Goal: Task Accomplishment & Management: Use online tool/utility

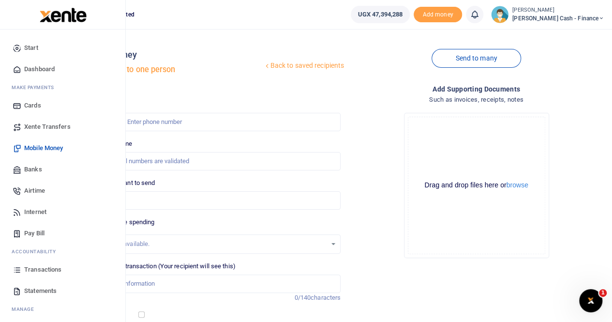
click at [47, 265] on span "Transactions" at bounding box center [42, 269] width 37 height 10
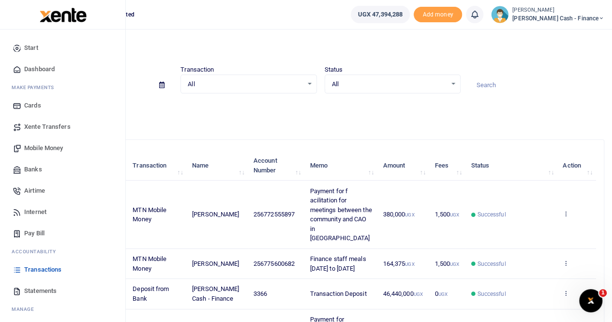
click at [54, 127] on span "Xente Transfers" at bounding box center [47, 127] width 46 height 10
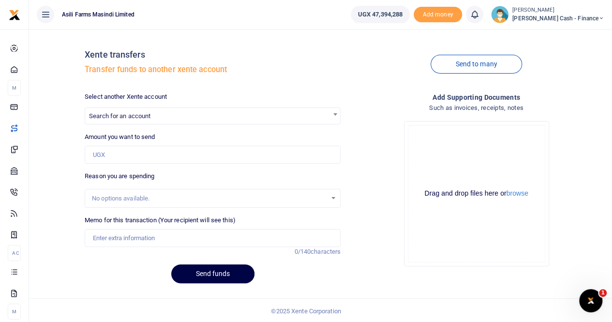
click at [112, 118] on span "Search for an account" at bounding box center [119, 115] width 61 height 7
type input "a"
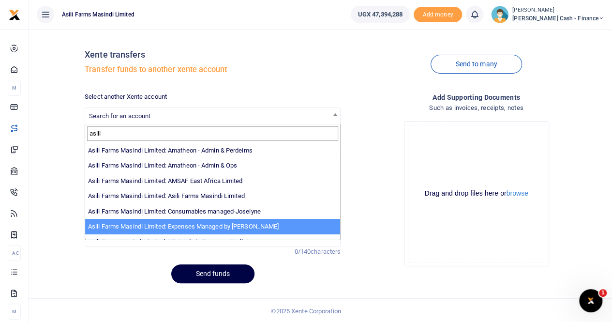
type input "asili"
select select "3438"
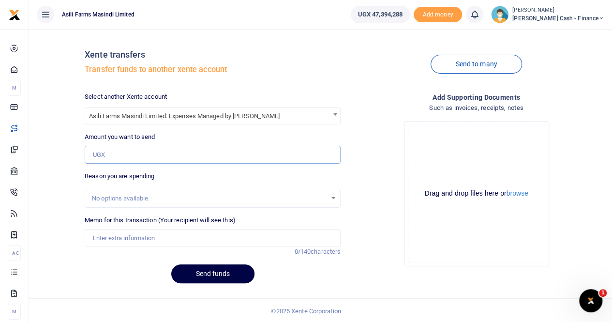
click at [101, 156] on input "Amount you want to send" at bounding box center [213, 155] width 256 height 18
type input "3,143,000"
click at [108, 240] on input "Memo for this transaction (Your recipient will see this)" at bounding box center [213, 238] width 256 height 18
click at [523, 191] on button "browse" at bounding box center [517, 193] width 22 height 7
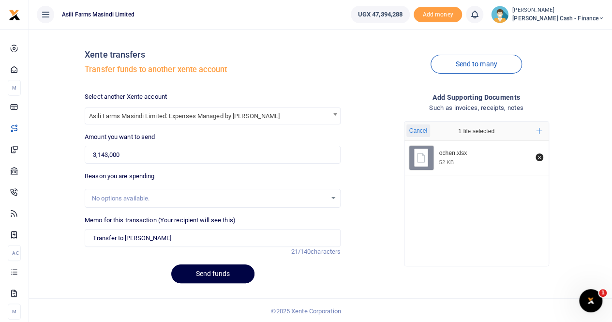
scroll to position [1, 0]
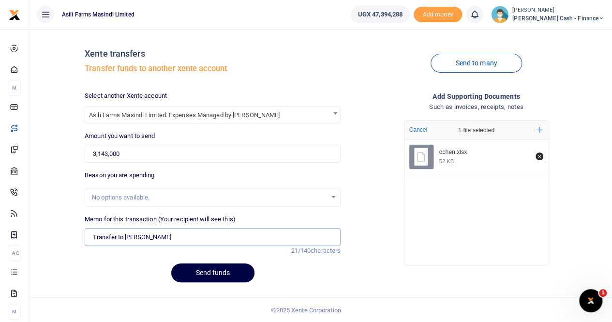
click at [184, 241] on input "Transfer to Sam Ochen" at bounding box center [213, 237] width 256 height 18
type input "Transfer to [PERSON_NAME] from Finance"
click at [213, 270] on button "Send funds" at bounding box center [212, 272] width 83 height 19
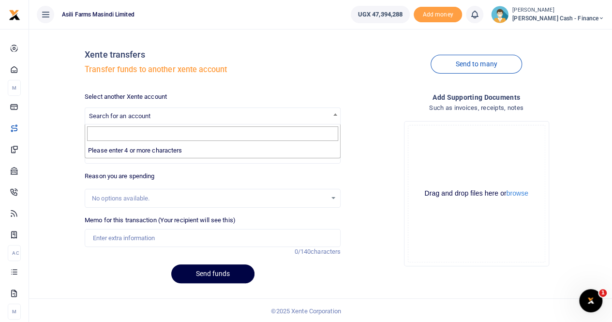
click at [130, 116] on span "Search for an account" at bounding box center [119, 115] width 61 height 7
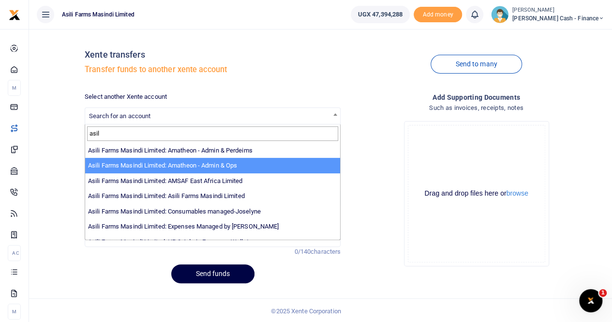
type input "asil"
select select "3989"
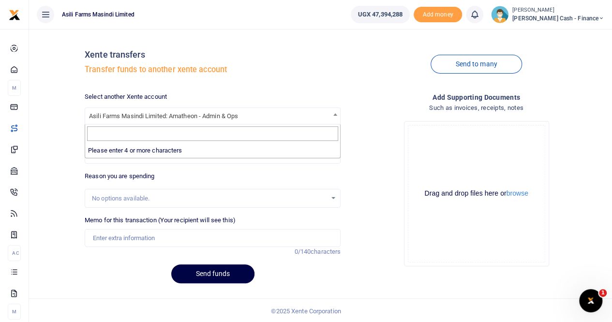
click at [334, 114] on b at bounding box center [335, 114] width 4 height 2
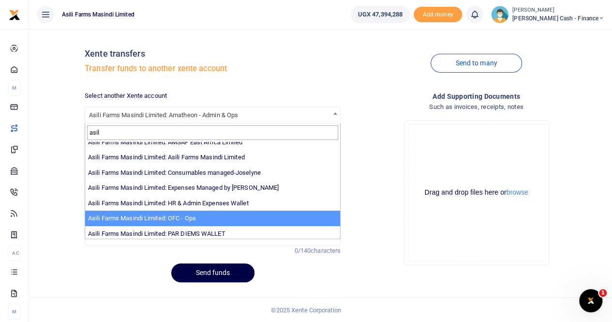
scroll to position [22, 0]
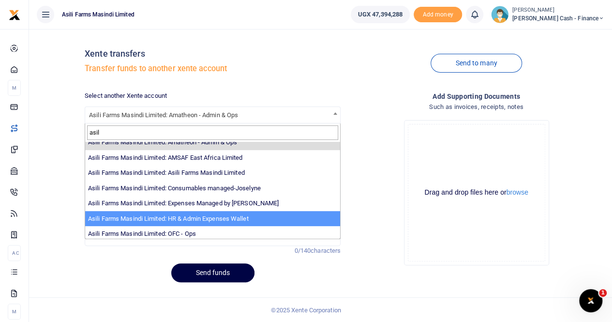
type input "asil"
select select "3441"
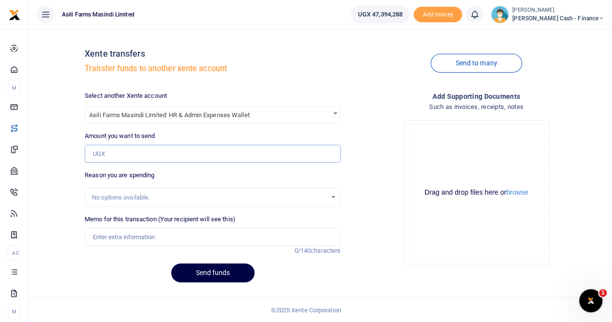
click at [125, 155] on input "Amount you want to send" at bounding box center [213, 154] width 256 height 18
type input "380,000"
click at [109, 235] on input "Memo for this transaction (Your recipient will see this)" at bounding box center [213, 237] width 256 height 18
click at [123, 238] on input "Transfer" at bounding box center [213, 237] width 256 height 18
type input "Transfer to Admin"
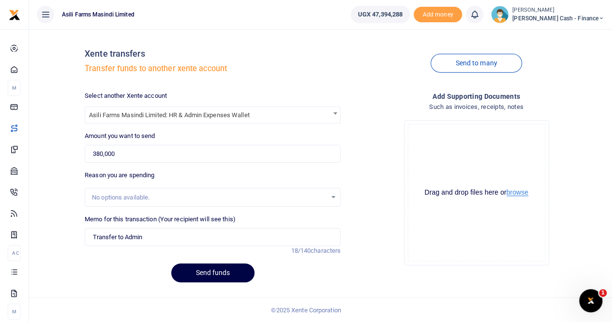
click at [510, 194] on button "browse" at bounding box center [517, 192] width 22 height 7
click at [202, 269] on button "Send funds" at bounding box center [212, 272] width 83 height 19
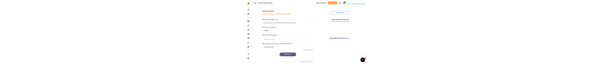
scroll to position [0, 0]
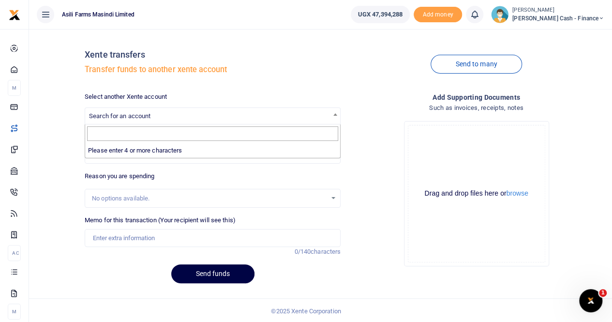
click at [131, 63] on span "Search for an account" at bounding box center [119, 115] width 61 height 7
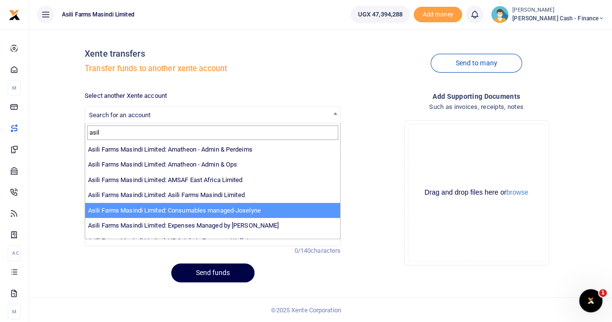
type input "asil"
select select "3435"
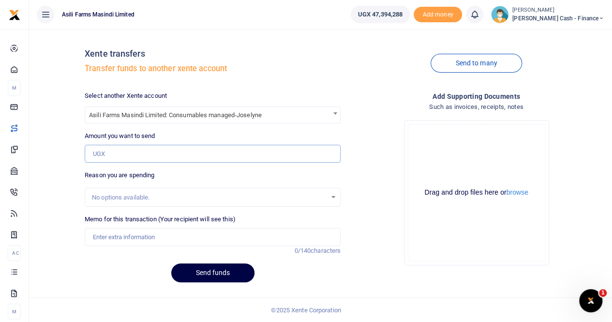
click at [141, 63] on input "Amount you want to send" at bounding box center [213, 154] width 256 height 18
type input "19,380,000"
click at [113, 63] on input "Memo for this transaction (Your recipient will see this)" at bounding box center [213, 237] width 256 height 18
click at [157, 63] on input "Transfer to Operations week 35" at bounding box center [213, 237] width 256 height 18
type input "Transfer to Operations budget week 35"
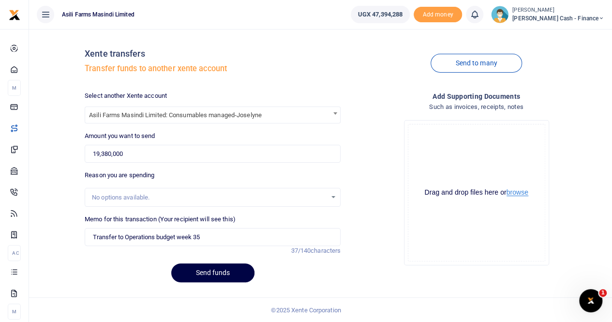
click at [518, 63] on button "browse" at bounding box center [517, 192] width 22 height 7
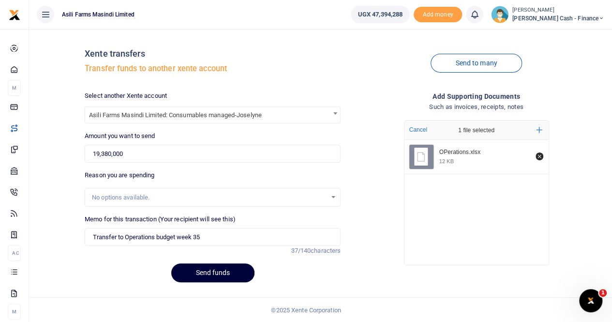
click at [199, 63] on button "Send funds" at bounding box center [212, 272] width 83 height 19
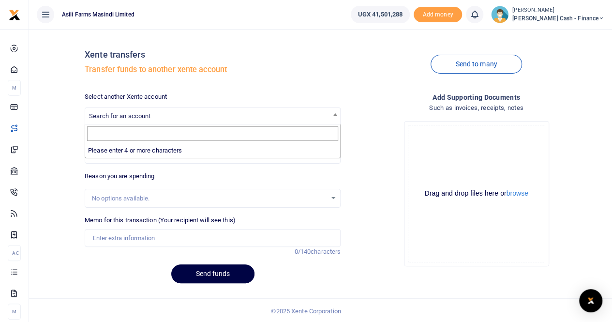
click at [125, 116] on span "Search for an account" at bounding box center [119, 115] width 61 height 7
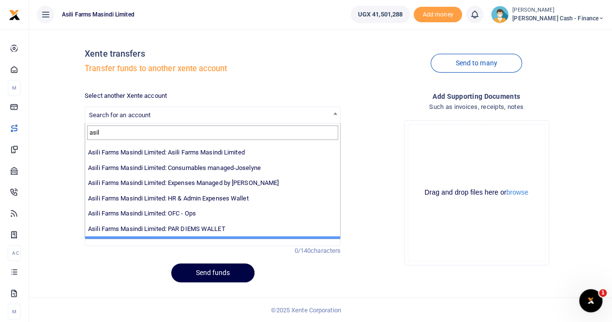
scroll to position [22, 0]
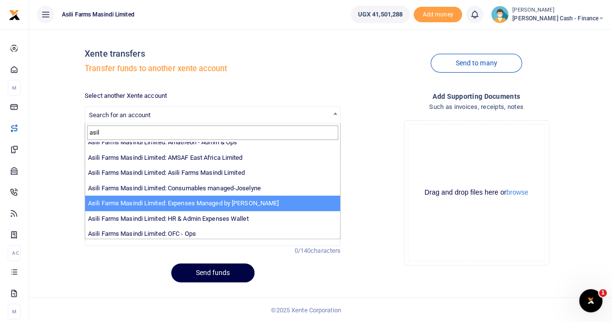
type input "asil"
select select "3438"
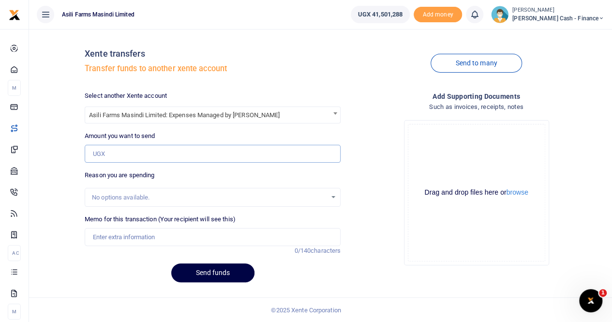
click at [114, 153] on input "Amount you want to send" at bounding box center [213, 154] width 256 height 18
type input "3,143,000"
click at [140, 239] on input "Memo for this transaction (Your recipient will see this)" at bounding box center [213, 237] width 256 height 18
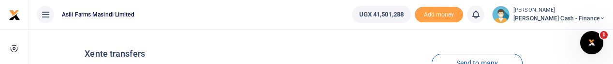
type input "Transfer to [PERSON_NAME] wallet budget week 35"
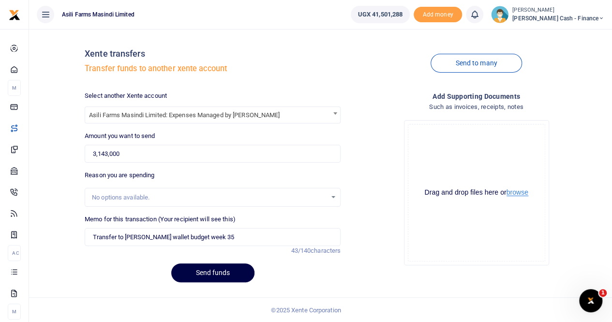
click at [519, 194] on button "browse" at bounding box center [517, 192] width 22 height 7
click at [525, 194] on button "browse" at bounding box center [517, 192] width 22 height 7
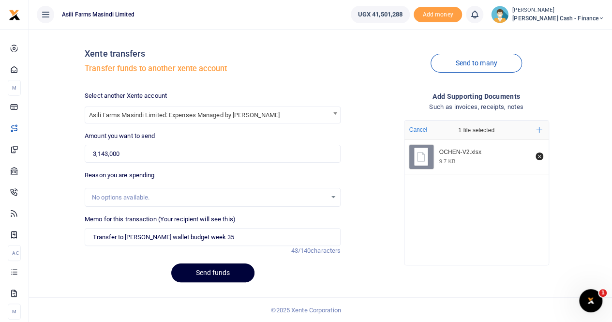
click at [207, 271] on button "Send funds" at bounding box center [212, 272] width 83 height 19
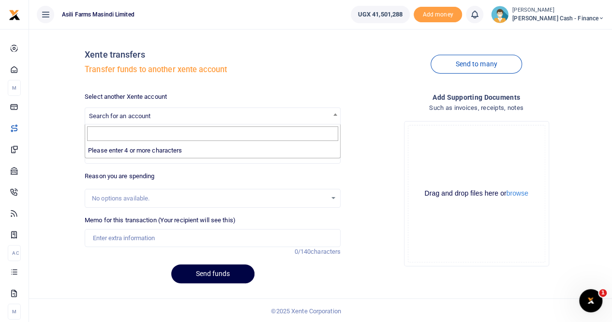
click at [108, 112] on span "Search for an account" at bounding box center [212, 115] width 255 height 15
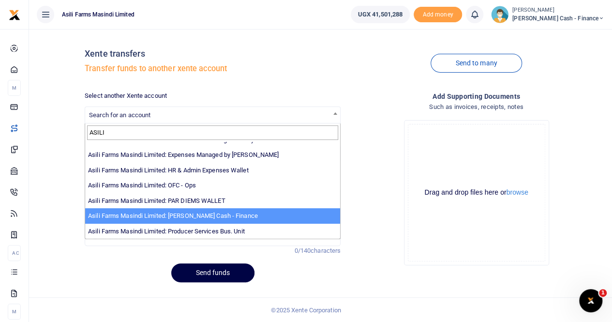
scroll to position [22, 0]
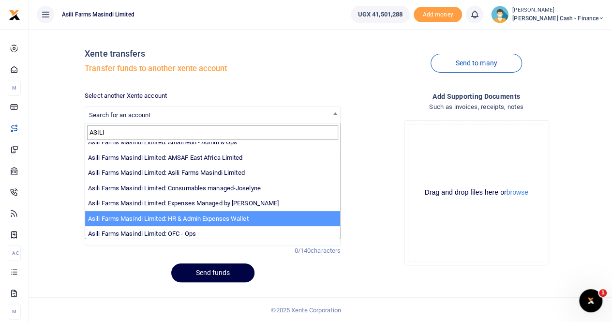
type input "ASILI"
select select "3441"
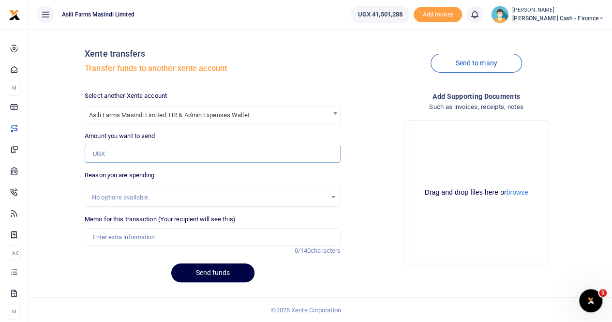
click at [135, 152] on input "Amount you want to send" at bounding box center [213, 154] width 256 height 18
type input "380,000"
click at [131, 238] on input "Memo for this transaction (Your recipient will see this)" at bounding box center [213, 237] width 256 height 18
click at [127, 236] on input "Memo for this transaction (Your recipient will see this)" at bounding box center [213, 237] width 256 height 18
type input "Transfer to HR and Admin wallet"
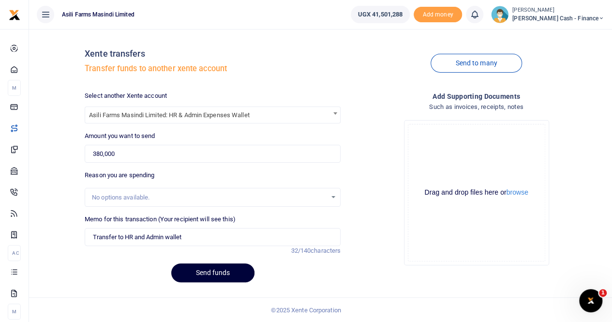
click at [213, 274] on button "Send funds" at bounding box center [212, 272] width 83 height 19
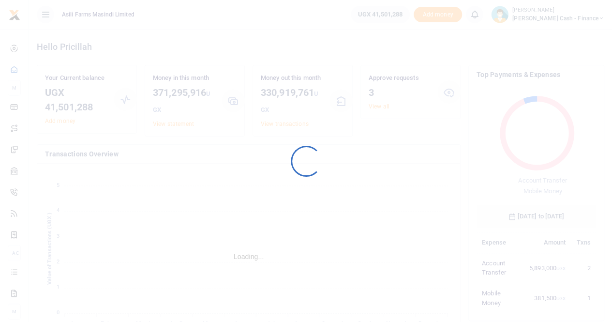
scroll to position [8, 8]
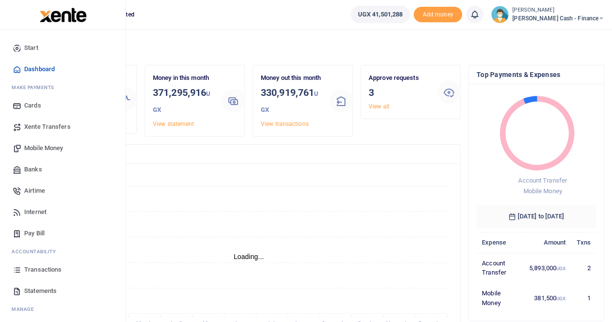
click at [37, 266] on span "Transactions" at bounding box center [42, 269] width 37 height 10
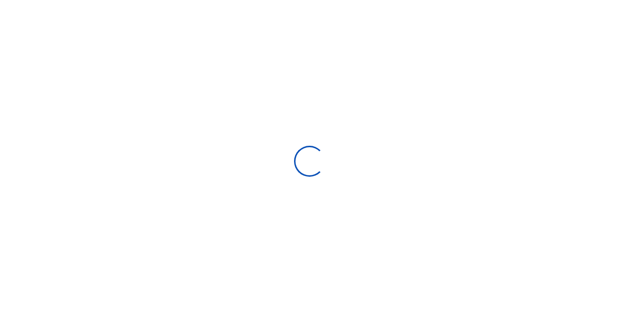
select select
type input "[DATE] - [DATE]"
